Goal: Task Accomplishment & Management: Manage account settings

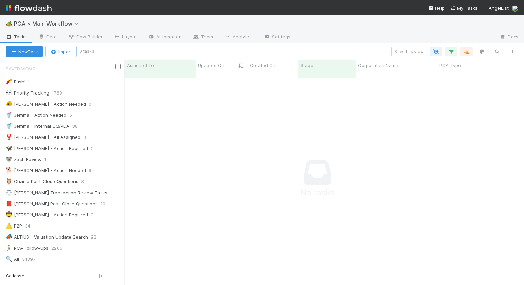
scroll to position [213, 413]
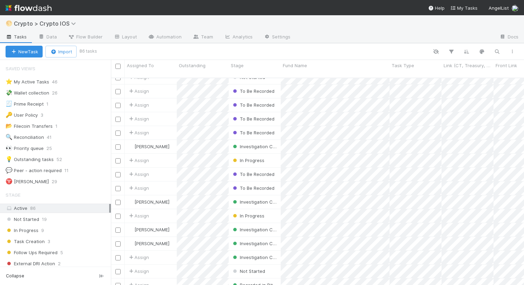
scroll to position [226, 0]
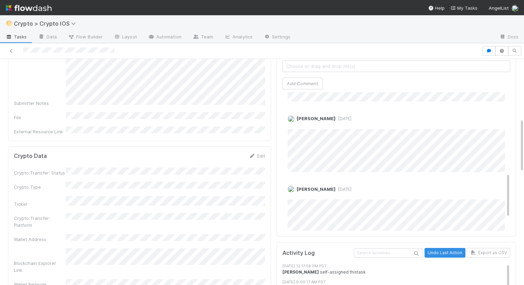
scroll to position [287, 0]
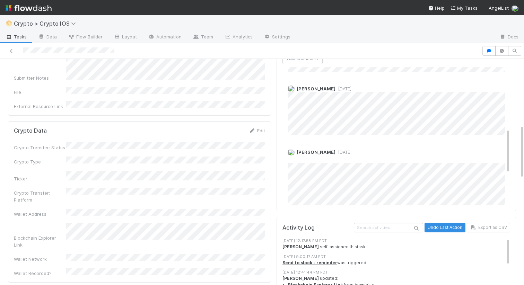
scroll to position [287, 0]
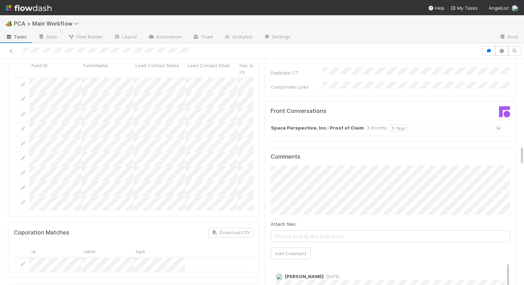
scroll to position [980, 0]
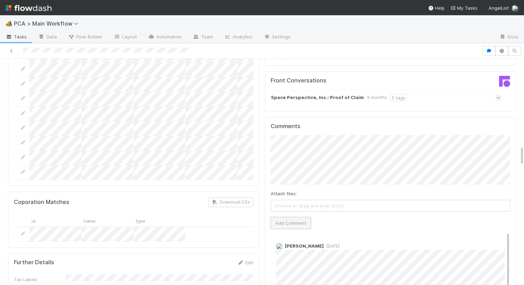
click at [285, 217] on button "Add Comment" at bounding box center [290, 223] width 40 height 12
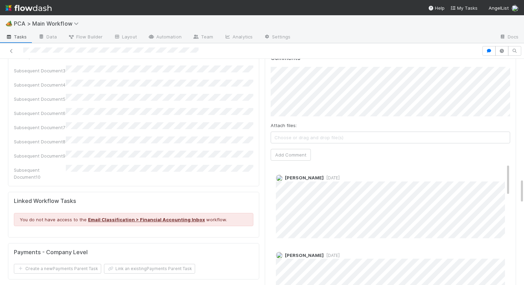
scroll to position [1025, 0]
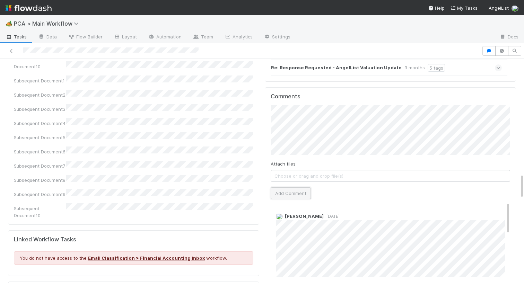
click at [282, 187] on button "Add Comment" at bounding box center [290, 193] width 40 height 12
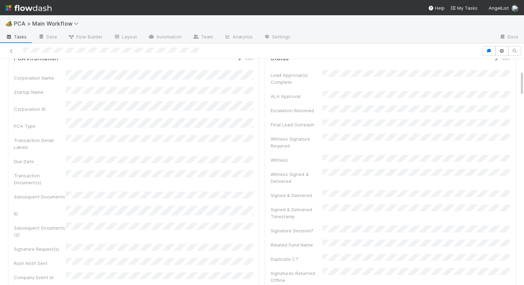
scroll to position [0, 0]
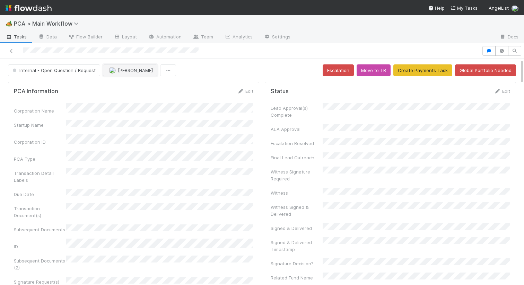
click at [128, 73] on button "[PERSON_NAME]" at bounding box center [130, 70] width 54 height 12
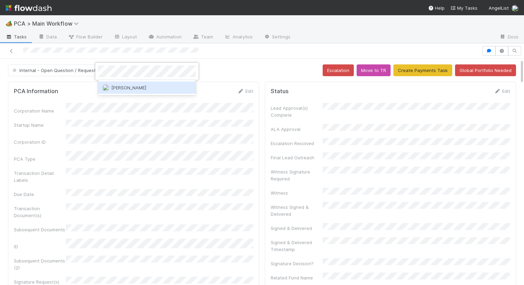
click at [128, 87] on span "[PERSON_NAME]" at bounding box center [128, 88] width 35 height 6
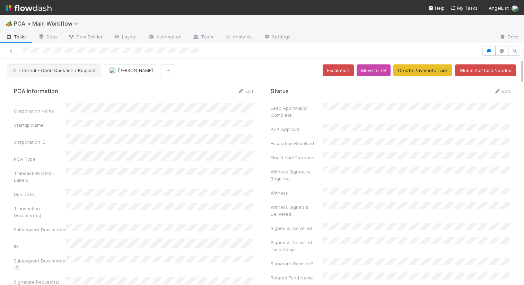
click at [69, 72] on span "Internal - Open Question / Request" at bounding box center [53, 71] width 84 height 6
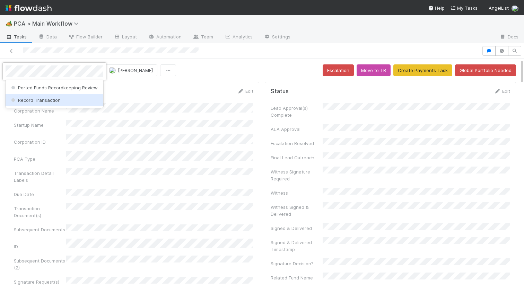
click at [59, 102] on div "Record Transaction" at bounding box center [55, 100] width 98 height 12
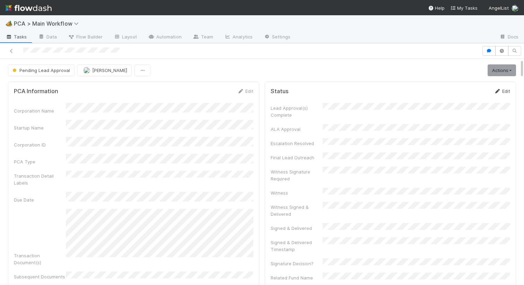
click at [503, 89] on link "Edit" at bounding box center [501, 91] width 16 height 6
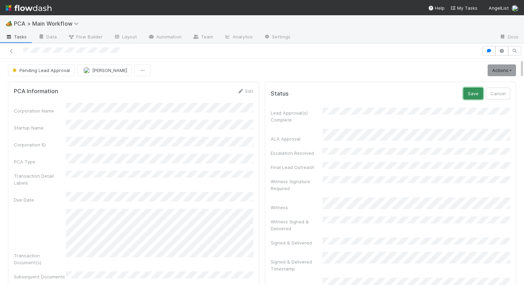
click at [473, 92] on button "Save" at bounding box center [473, 94] width 20 height 12
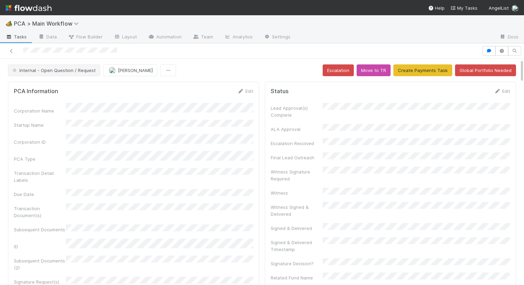
drag, startPoint x: 59, startPoint y: 80, endPoint x: 59, endPoint y: 74, distance: 5.9
click at [59, 74] on button "Internal - Open Question / Request" at bounding box center [54, 70] width 92 height 12
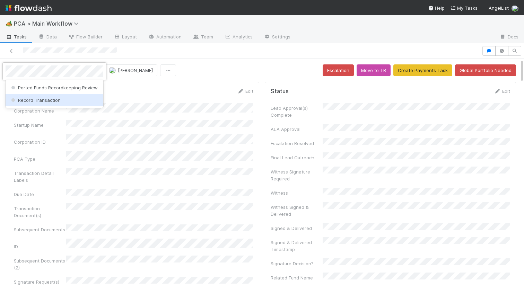
click at [57, 100] on span "Record Transaction" at bounding box center [35, 100] width 51 height 6
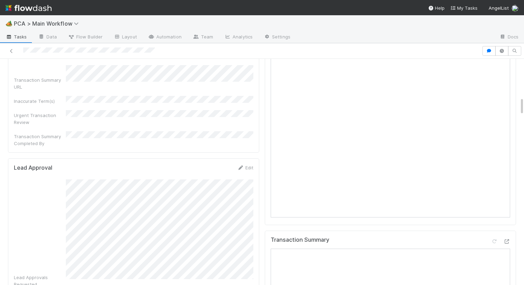
scroll to position [567, 0]
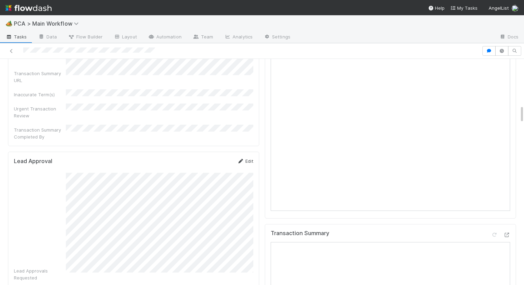
click at [242, 159] on icon at bounding box center [240, 161] width 7 height 5
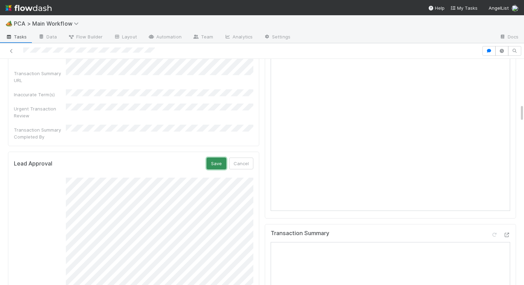
click at [216, 158] on button "Save" at bounding box center [216, 164] width 20 height 12
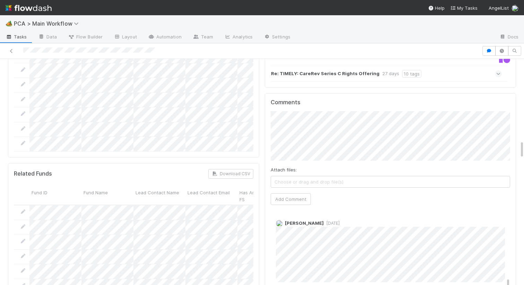
scroll to position [1010, 0]
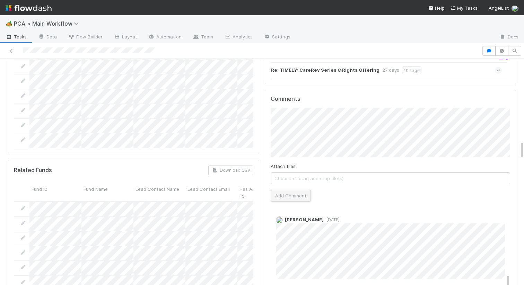
click at [290, 190] on button "Add Comment" at bounding box center [290, 196] width 40 height 12
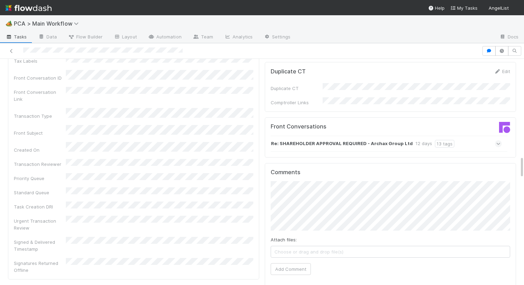
scroll to position [1010, 0]
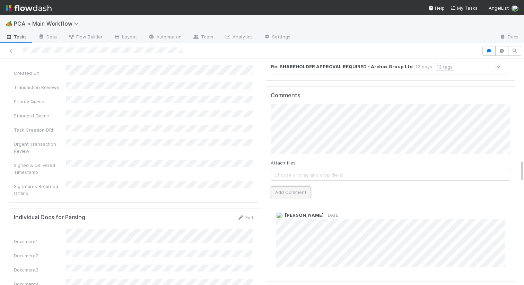
click at [282, 186] on button "Add Comment" at bounding box center [290, 192] width 40 height 12
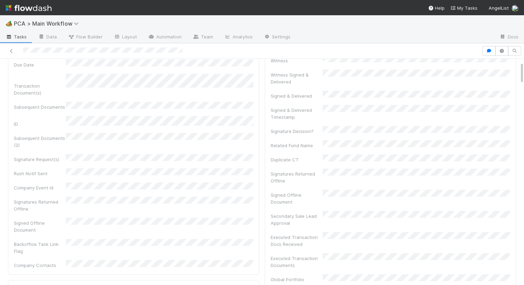
scroll to position [0, 0]
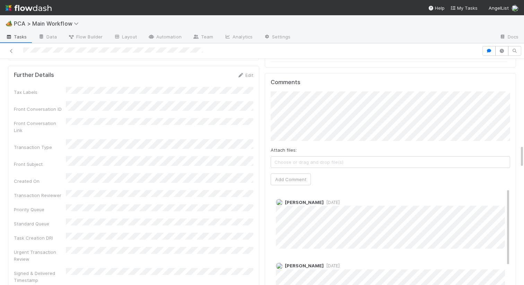
scroll to position [811, 0]
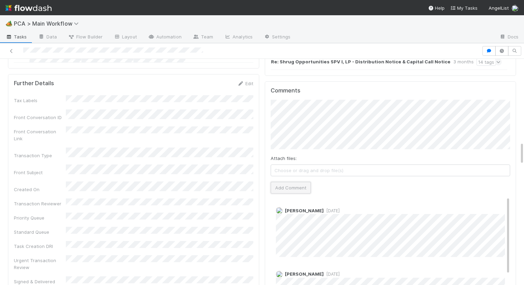
click at [301, 182] on button "Add Comment" at bounding box center [290, 188] width 40 height 12
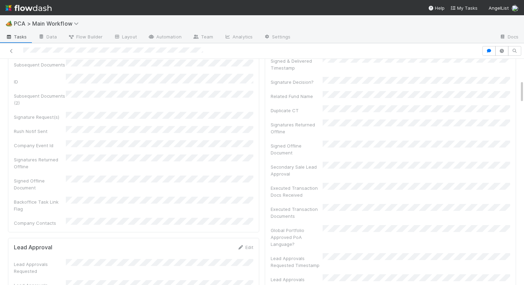
scroll to position [0, 0]
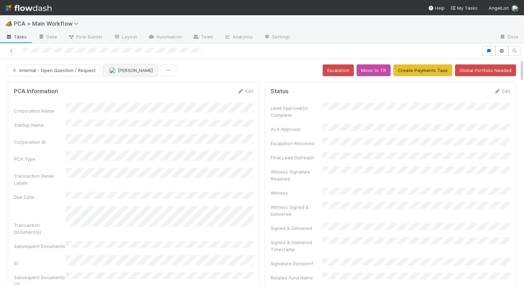
click at [133, 76] on button "[PERSON_NAME]" at bounding box center [130, 70] width 54 height 12
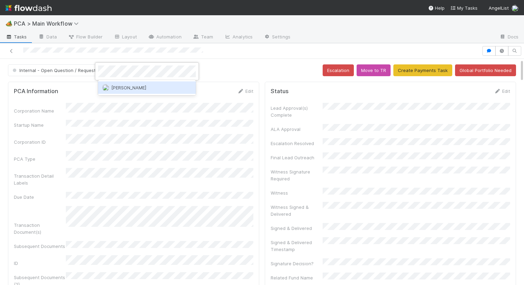
click at [130, 83] on div "Raven Jacinto" at bounding box center [147, 87] width 98 height 12
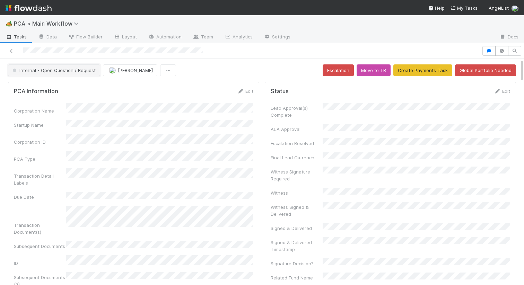
click at [74, 64] on button "Internal - Open Question / Request" at bounding box center [54, 70] width 92 height 12
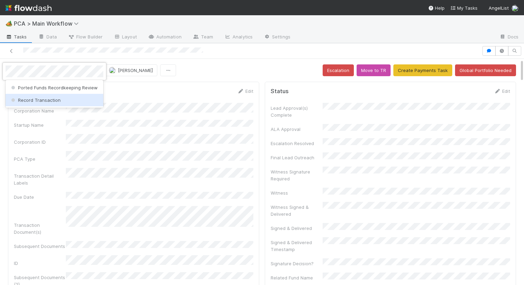
click at [64, 101] on div "Record Transaction" at bounding box center [55, 100] width 98 height 12
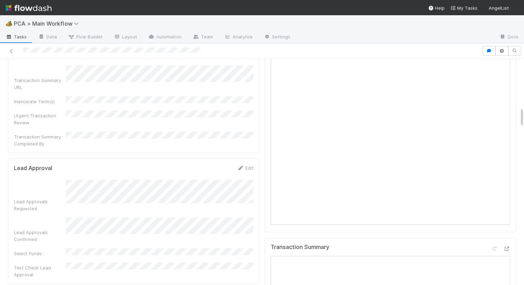
scroll to position [566, 0]
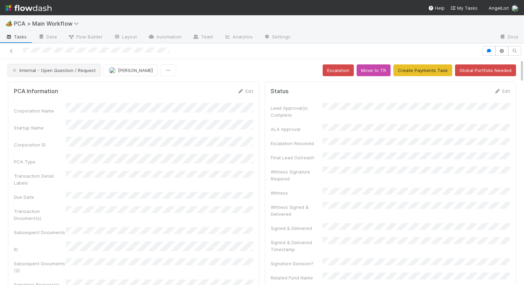
click at [69, 66] on button "Internal - Open Question / Request" at bounding box center [54, 70] width 92 height 12
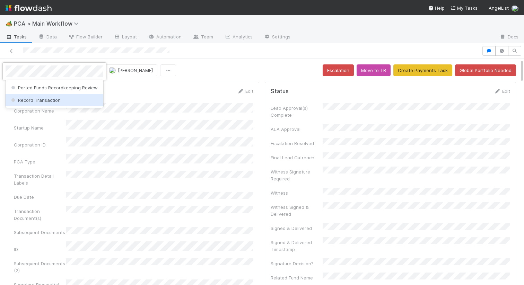
click at [50, 98] on span "Record Transaction" at bounding box center [35, 100] width 51 height 6
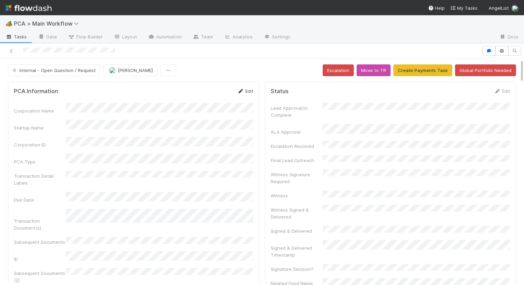
click at [247, 90] on link "Edit" at bounding box center [245, 91] width 16 height 6
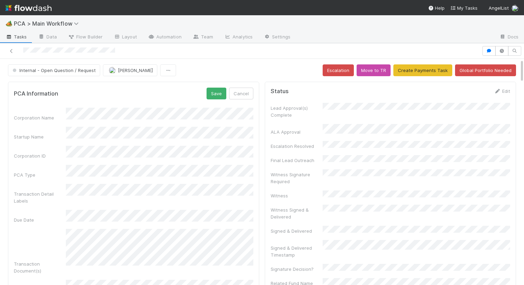
click at [218, 86] on div "PCA Information Save Cancel Corporation Name Startup Name Corporation ID PCA Ty…" at bounding box center [133, 289] width 251 height 414
click at [213, 94] on button "Save" at bounding box center [216, 94] width 20 height 12
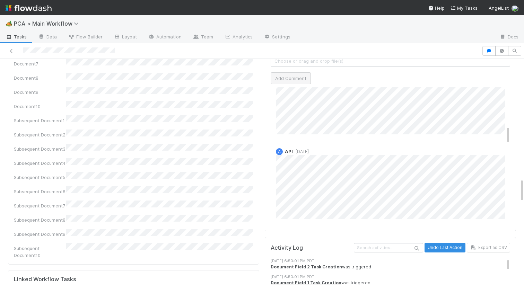
scroll to position [358, 0]
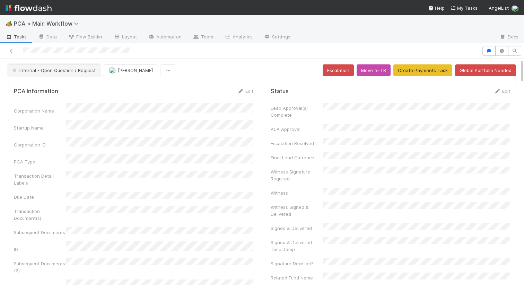
click at [79, 68] on span "Internal - Open Question / Request" at bounding box center [53, 71] width 84 height 6
click at [224, 142] on div at bounding box center [262, 142] width 524 height 285
click at [68, 67] on button "Internal - Open Question / Request" at bounding box center [54, 70] width 92 height 12
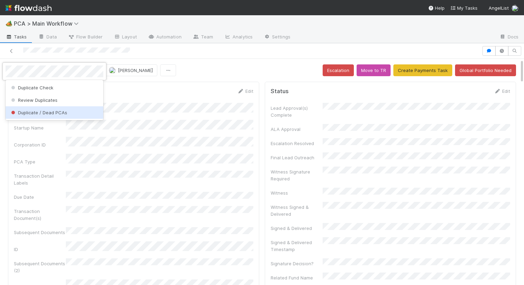
click at [48, 111] on span "Duplicate / Dead PCAs" at bounding box center [38, 113] width 57 height 6
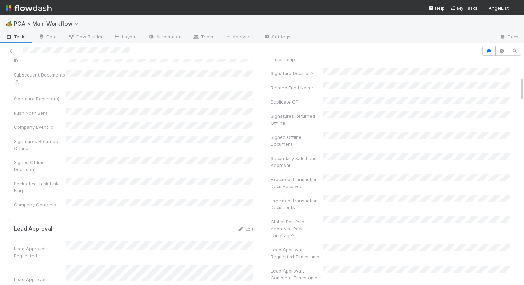
scroll to position [153, 0]
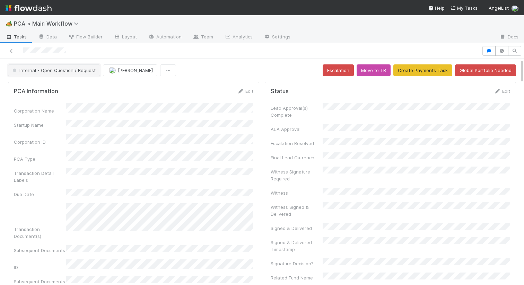
click at [66, 70] on span "Internal - Open Question / Request" at bounding box center [53, 71] width 84 height 6
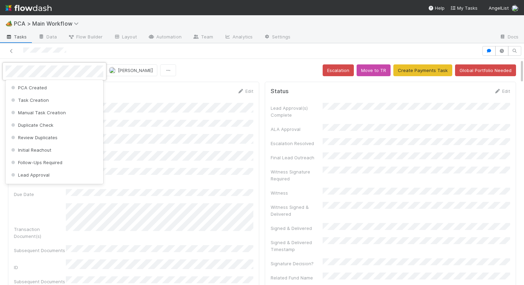
scroll to position [325, 0]
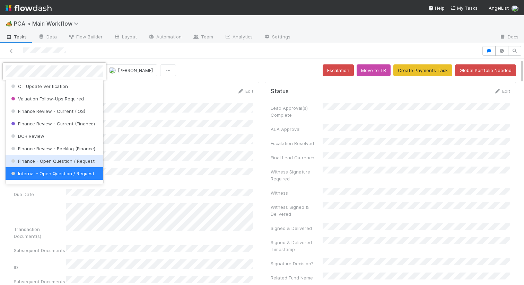
click at [52, 159] on span "Finance - Open Question / Request" at bounding box center [52, 161] width 85 height 6
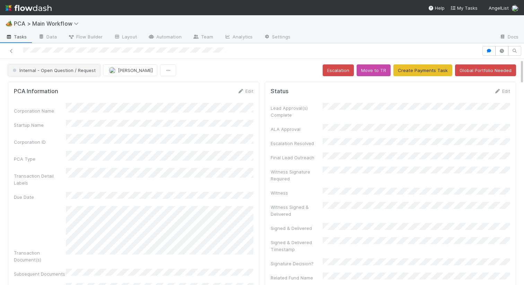
click at [80, 75] on button "Internal - Open Question / Request" at bounding box center [54, 70] width 92 height 12
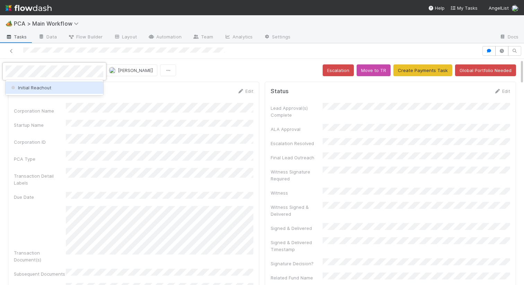
click at [60, 89] on div "Initial Reachout" at bounding box center [55, 87] width 98 height 12
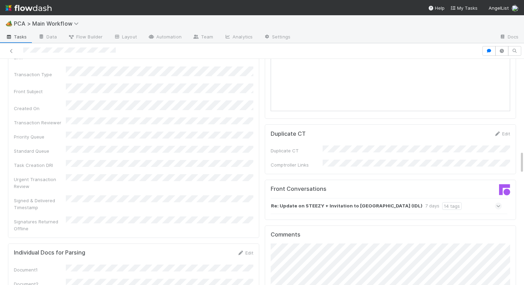
scroll to position [862, 0]
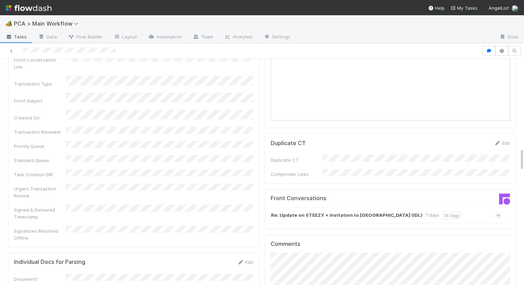
click at [284, 207] on div "Re: Update on STEEZY + Invitation to [GEOGRAPHIC_DATA] (IDL) 7 days 14 tags" at bounding box center [385, 215] width 231 height 16
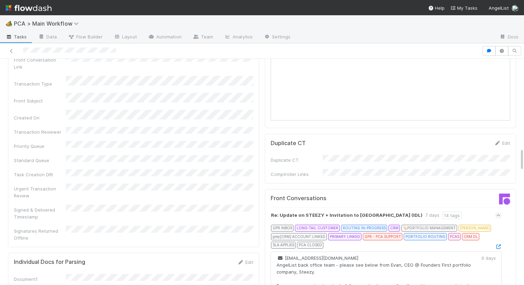
click at [499, 243] on div at bounding box center [497, 246] width 7 height 7
click at [498, 244] on icon at bounding box center [497, 246] width 7 height 5
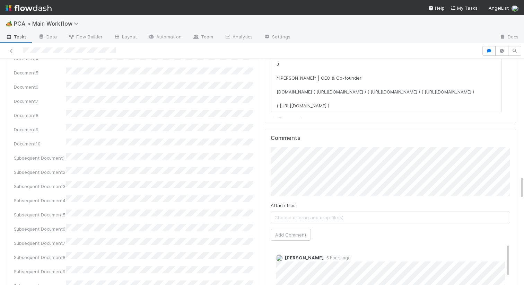
scroll to position [1133, 0]
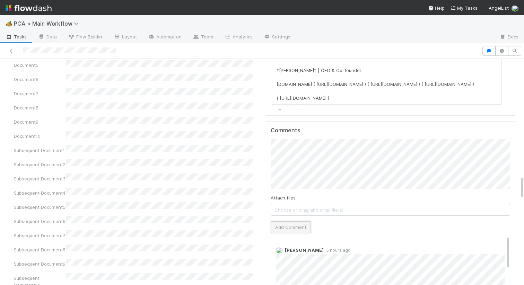
click at [299, 221] on button "Add Comment" at bounding box center [290, 227] width 40 height 12
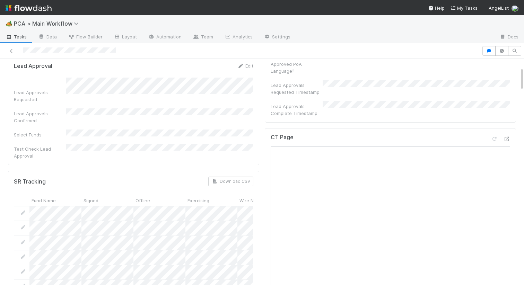
scroll to position [0, 0]
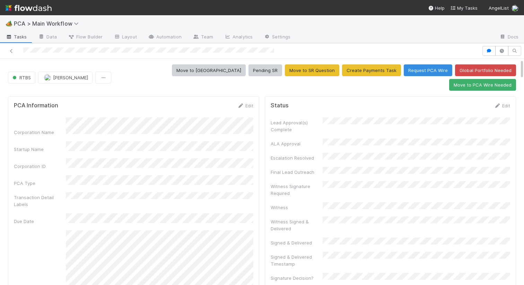
click at [27, 75] on span "RTBS" at bounding box center [21, 78] width 20 height 6
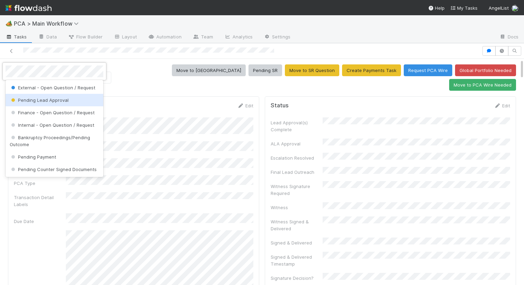
click at [25, 97] on div "Pending Lead Approval" at bounding box center [55, 100] width 98 height 12
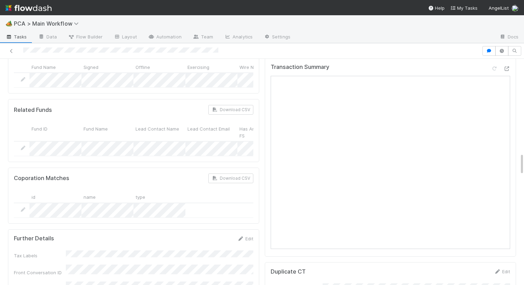
scroll to position [971, 0]
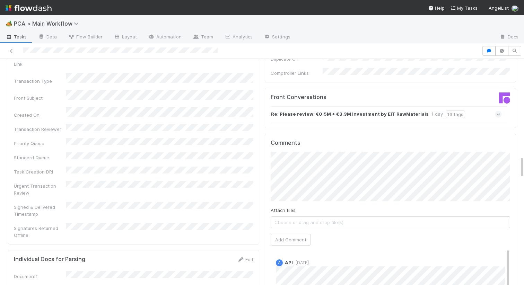
click at [315, 106] on div "Re: Please review: €0.5M + €3.3M investment by EIT RawMaterials 1 day 13 tags" at bounding box center [385, 114] width 231 height 16
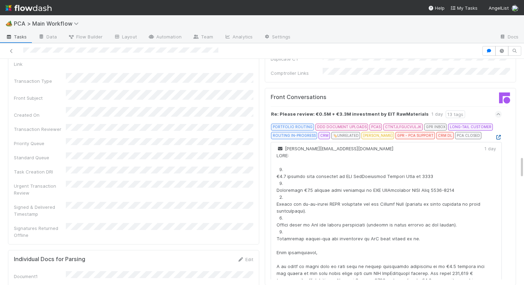
click at [497, 135] on icon at bounding box center [497, 137] width 7 height 5
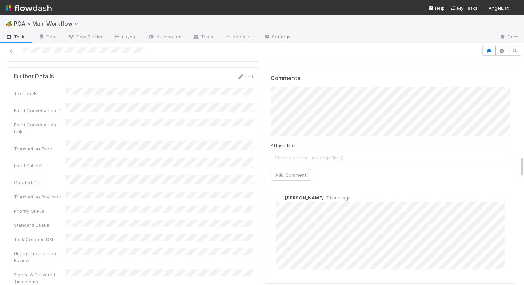
scroll to position [1027, 0]
